Goal: Task Accomplishment & Management: Manage account settings

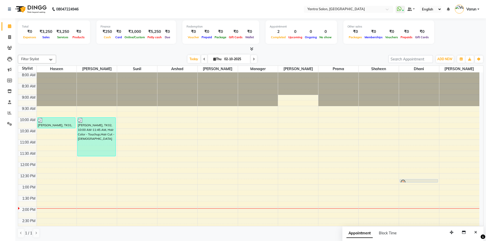
scroll to position [51, 0]
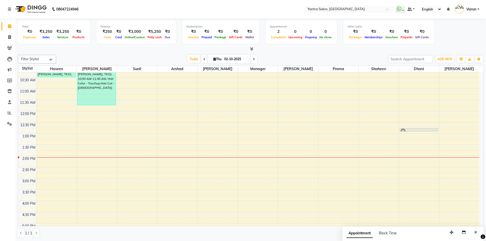
drag, startPoint x: 0, startPoint y: 0, endPoint x: 321, endPoint y: 62, distance: 326.6
click at [322, 55] on div "Today Thu 02-10-2025" at bounding box center [222, 59] width 327 height 8
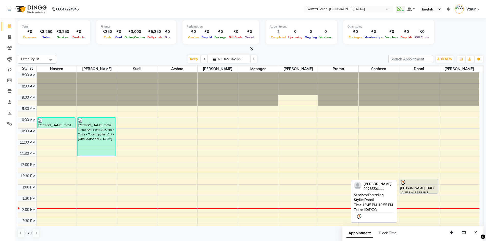
drag, startPoint x: 413, startPoint y: 182, endPoint x: 414, endPoint y: 197, distance: 15.4
click at [414, 197] on div "[PERSON_NAME], TK03, 12:45 PM-12:55 PM, Threading [PERSON_NAME], TK03, 12:45 PM…" at bounding box center [419, 219] width 40 height 292
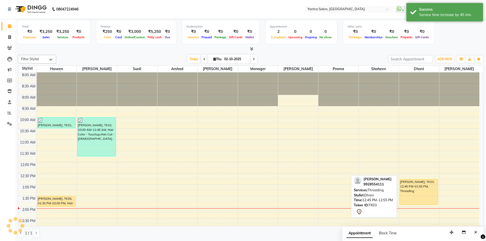
click at [415, 189] on div "[PERSON_NAME], TK03, 12:45 PM-01:55 PM, Threading" at bounding box center [419, 191] width 38 height 25
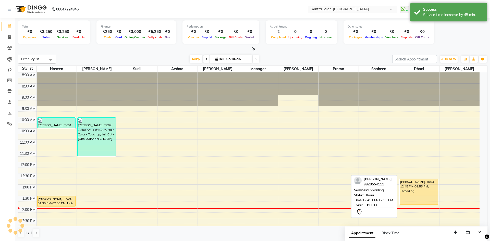
select select "1"
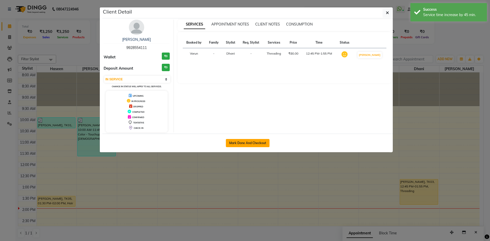
click at [248, 145] on button "Mark Done And Checkout" at bounding box center [248, 143] width 44 height 8
select select "service"
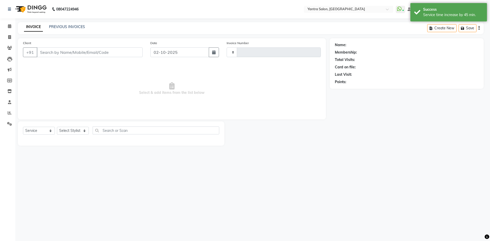
type input "2836"
select select "6253"
type input "9928554111"
select select "86115"
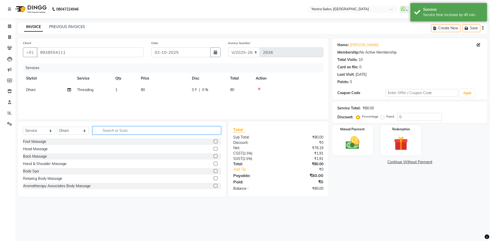
click at [114, 130] on input "text" at bounding box center [157, 131] width 128 height 8
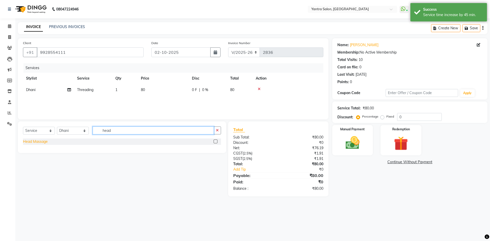
type input "head"
click at [40, 142] on div "Head Massage" at bounding box center [35, 141] width 25 height 5
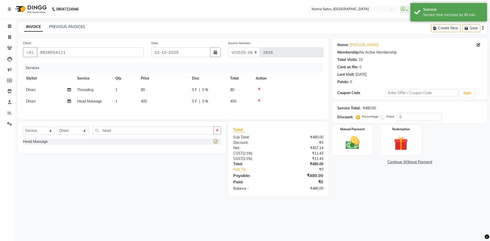
checkbox input "false"
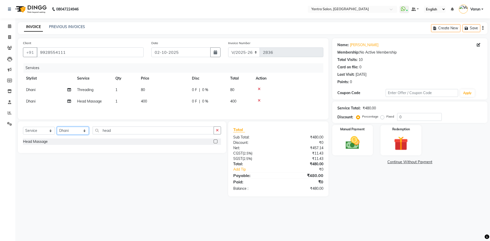
click at [80, 134] on select "Select Stylist admin [PERSON_NAME] Dhani Haseen [PERSON_NAME] Manager [PERSON_N…" at bounding box center [73, 131] width 32 height 8
select select "76999"
click at [57, 128] on select "Select Stylist admin [PERSON_NAME] Dhani Haseen [PERSON_NAME] Manager [PERSON_N…" at bounding box center [73, 131] width 32 height 8
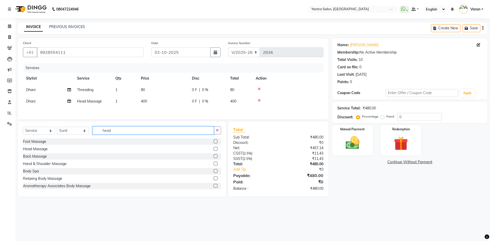
click at [140, 132] on input "head" at bounding box center [153, 131] width 121 height 8
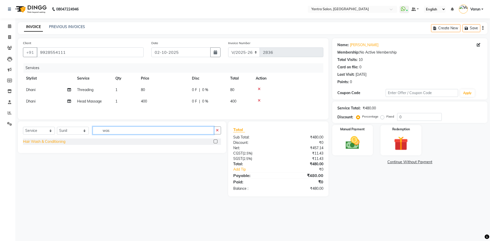
type input "was"
click at [65, 143] on div "Hair Wash & Conditioning" at bounding box center [44, 141] width 42 height 5
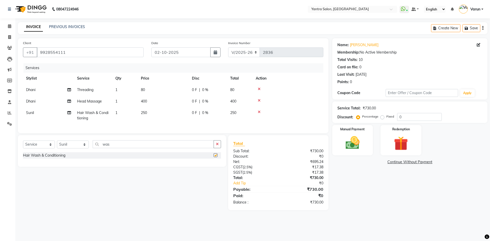
checkbox input "false"
click at [170, 113] on td "250" at bounding box center [163, 115] width 51 height 17
select select "76999"
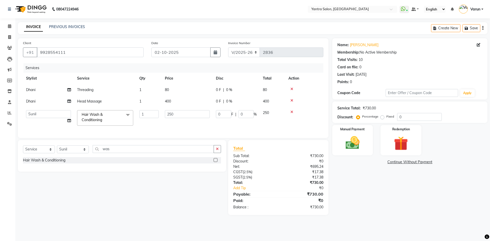
click at [170, 113] on input "250" at bounding box center [187, 114] width 45 height 8
type input "450"
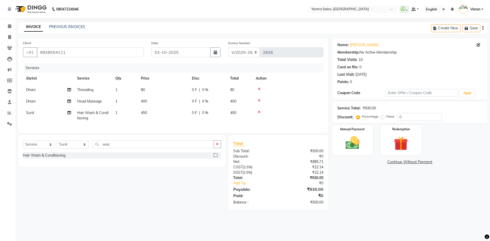
click at [182, 93] on td "80" at bounding box center [163, 89] width 51 height 11
select select "86115"
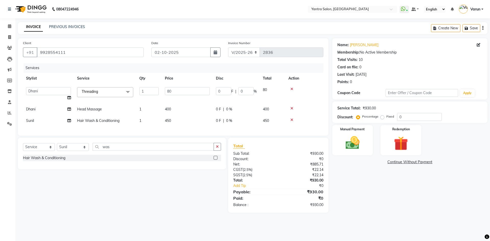
click at [182, 93] on input "80" at bounding box center [187, 91] width 45 height 8
type input "280"
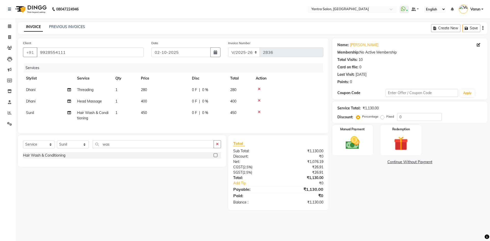
click at [387, 118] on label "Fixed" at bounding box center [391, 116] width 8 height 5
click at [382, 118] on input "Fixed" at bounding box center [384, 117] width 4 height 4
radio input "true"
click at [410, 118] on input "0" at bounding box center [419, 117] width 45 height 8
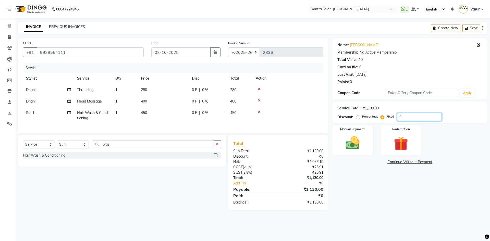
click at [410, 118] on input "0" at bounding box center [419, 117] width 45 height 8
type input "130"
click at [377, 207] on div "Name: [PERSON_NAME] Membership: No Active Membership Total Visits: 10 Card on f…" at bounding box center [411, 124] width 159 height 172
click at [368, 142] on div "Manual Payment" at bounding box center [352, 140] width 42 height 31
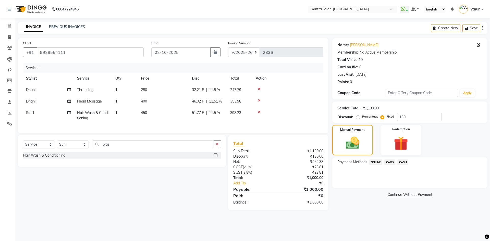
click at [379, 162] on span "ONLINE" at bounding box center [375, 163] width 13 height 6
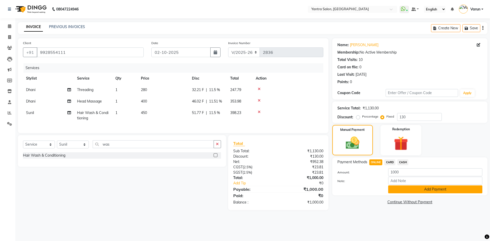
click at [414, 191] on button "Add Payment" at bounding box center [435, 190] width 94 height 8
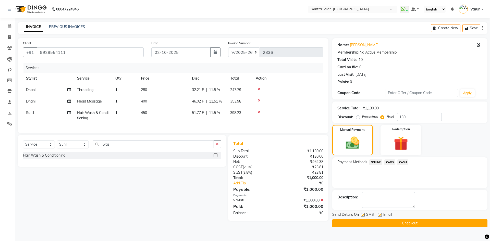
click at [424, 221] on button "Checkout" at bounding box center [409, 224] width 155 height 8
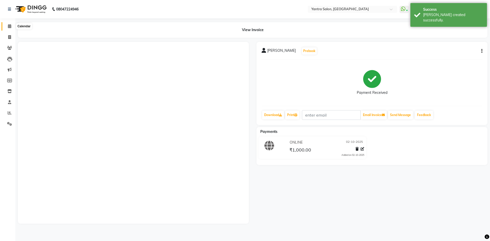
click at [6, 28] on span at bounding box center [9, 26] width 9 height 6
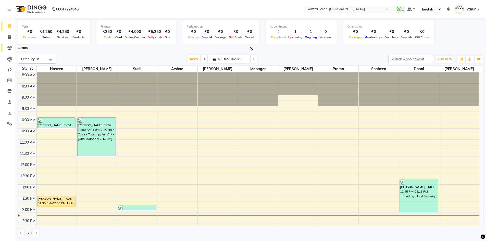
drag, startPoint x: 7, startPoint y: 46, endPoint x: 20, endPoint y: 44, distance: 12.7
click at [7, 46] on icon at bounding box center [9, 48] width 5 height 4
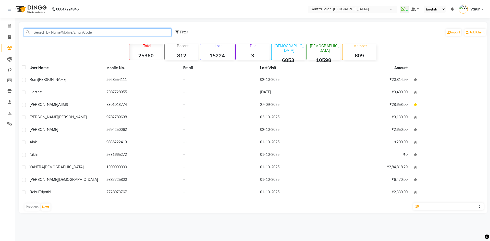
click at [51, 33] on input "text" at bounding box center [98, 32] width 148 height 8
paste input "[PHONE_NUMBER]"
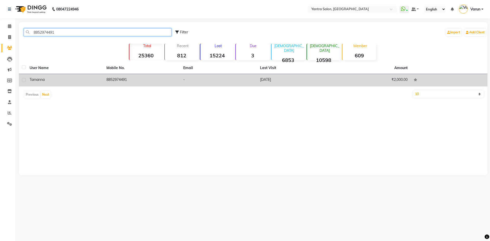
type input "8852974491"
click at [310, 81] on td "[DATE]" at bounding box center [295, 80] width 77 height 13
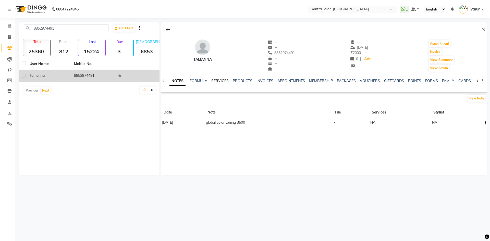
click at [218, 81] on link "SERVICES" at bounding box center [219, 81] width 17 height 5
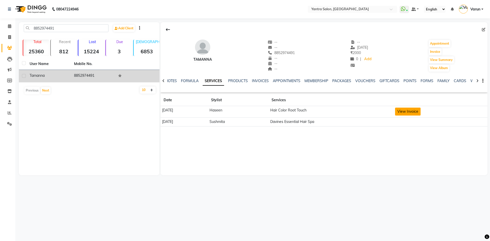
click at [414, 113] on button "View Invoice" at bounding box center [408, 112] width 26 height 8
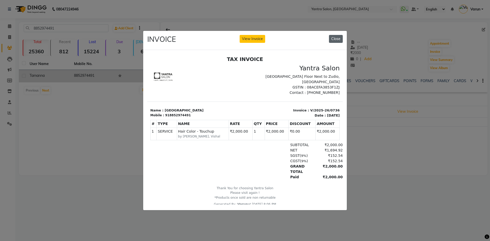
click at [340, 40] on button "Close" at bounding box center [336, 39] width 14 height 8
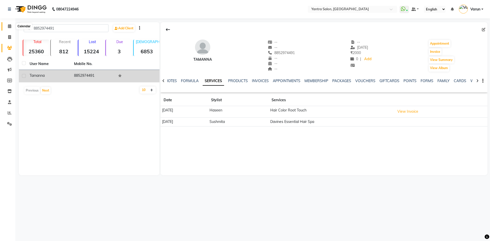
click at [7, 27] on span at bounding box center [9, 26] width 9 height 6
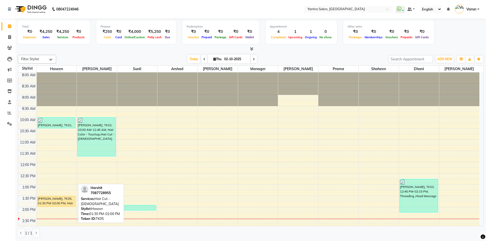
click at [58, 200] on div "[PERSON_NAME], TK05, 01:30 PM-02:00 PM, Hair Cut - [DEMOGRAPHIC_DATA]" at bounding box center [57, 201] width 38 height 10
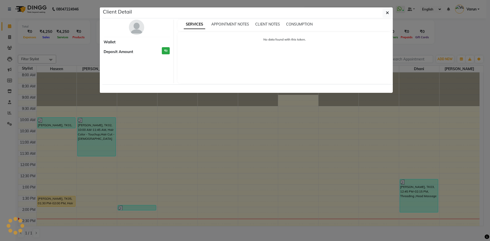
select select "1"
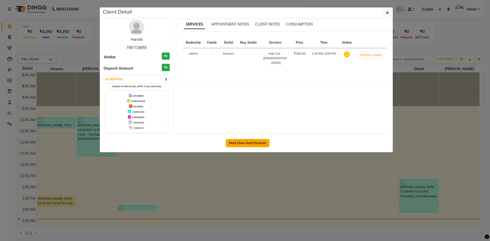
click at [244, 147] on button "Mark Done And Checkout" at bounding box center [248, 143] width 44 height 8
select select "service"
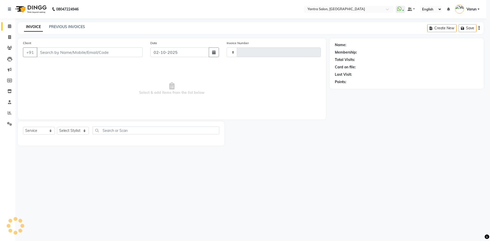
type input "2837"
select select "6253"
type input "7087728955"
select select "75926"
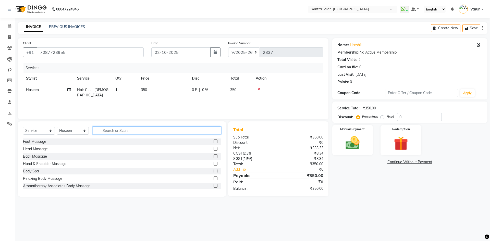
click at [105, 130] on input "text" at bounding box center [157, 131] width 128 height 8
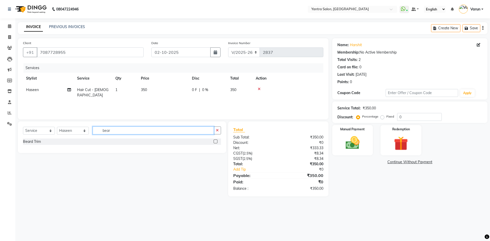
type input "bear"
click at [215, 141] on label at bounding box center [216, 142] width 4 height 4
click at [215, 141] on input "checkbox" at bounding box center [215, 141] width 3 height 3
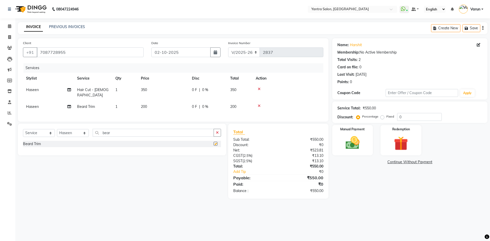
checkbox input "false"
click at [354, 146] on img at bounding box center [353, 143] width 24 height 17
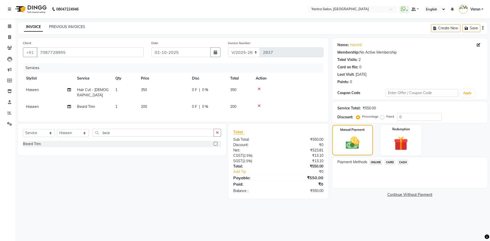
click at [374, 161] on span "ONLINE" at bounding box center [375, 163] width 13 height 6
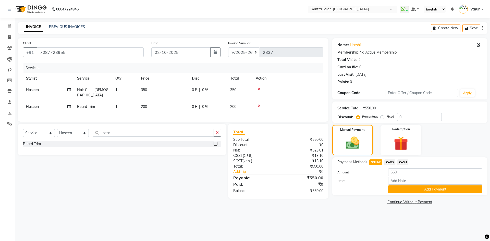
click at [410, 187] on button "Add Payment" at bounding box center [435, 190] width 94 height 8
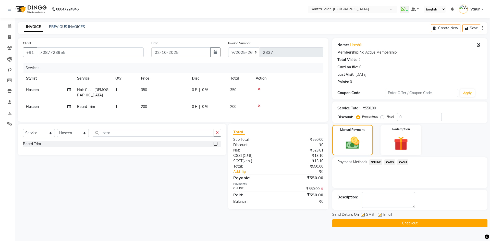
click at [405, 221] on button "Checkout" at bounding box center [409, 224] width 155 height 8
